Goal: Task Accomplishment & Management: Complete application form

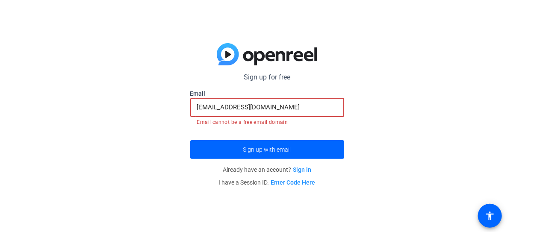
drag, startPoint x: 0, startPoint y: 0, endPoint x: 138, endPoint y: 123, distance: 184.9
click at [138, 123] on div "Sign up for free [EMAIL_ADDRESS][DOMAIN_NAME] Email [EMAIL_ADDRESS][DOMAIN_NAME…" at bounding box center [267, 116] width 534 height 232
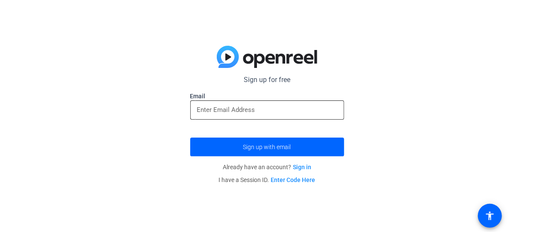
click at [237, 110] on input "email" at bounding box center [267, 110] width 140 height 10
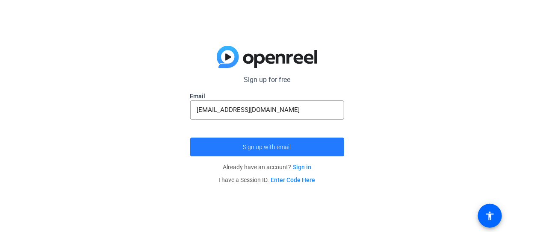
click at [274, 151] on span "submit" at bounding box center [267, 147] width 154 height 21
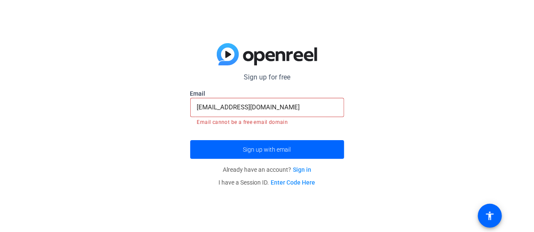
click at [259, 104] on input "[EMAIL_ADDRESS][DOMAIN_NAME]" at bounding box center [267, 107] width 140 height 10
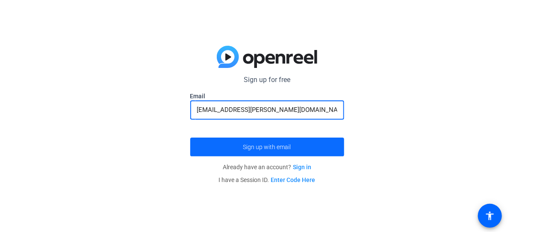
type input "chuckvee@cox.net"
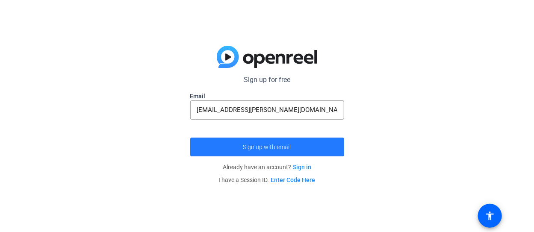
click at [269, 147] on span "Sign up with email" at bounding box center [267, 147] width 48 height 0
